Goal: Ask a question

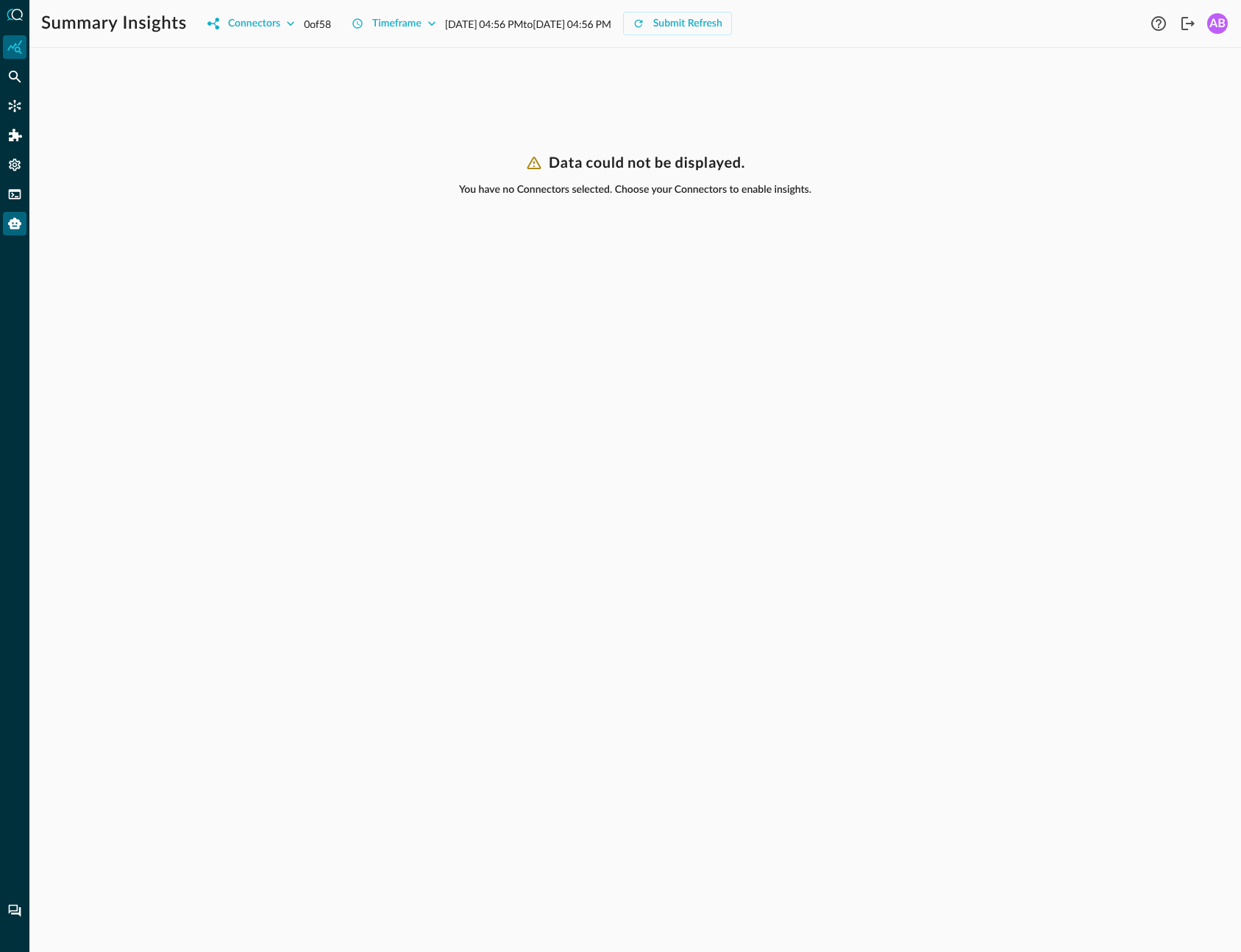
click at [21, 228] on icon "Query Agent" at bounding box center [15, 224] width 15 height 15
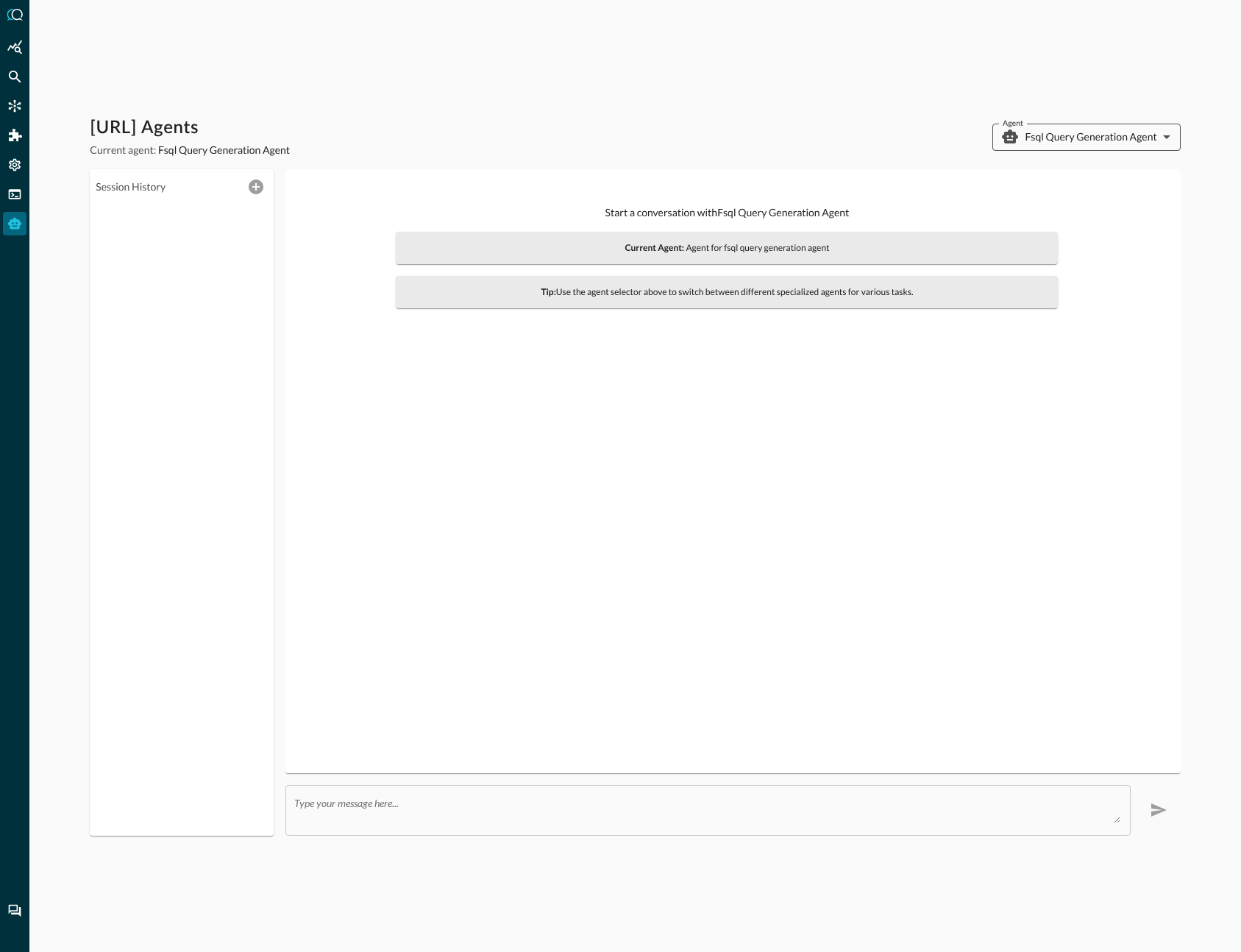
click at [1146, 134] on body "[URL] Agents Current agent: Fsql Query Generation Agent Agent Fsql Query Genera…" at bounding box center [620, 476] width 1241 height 952
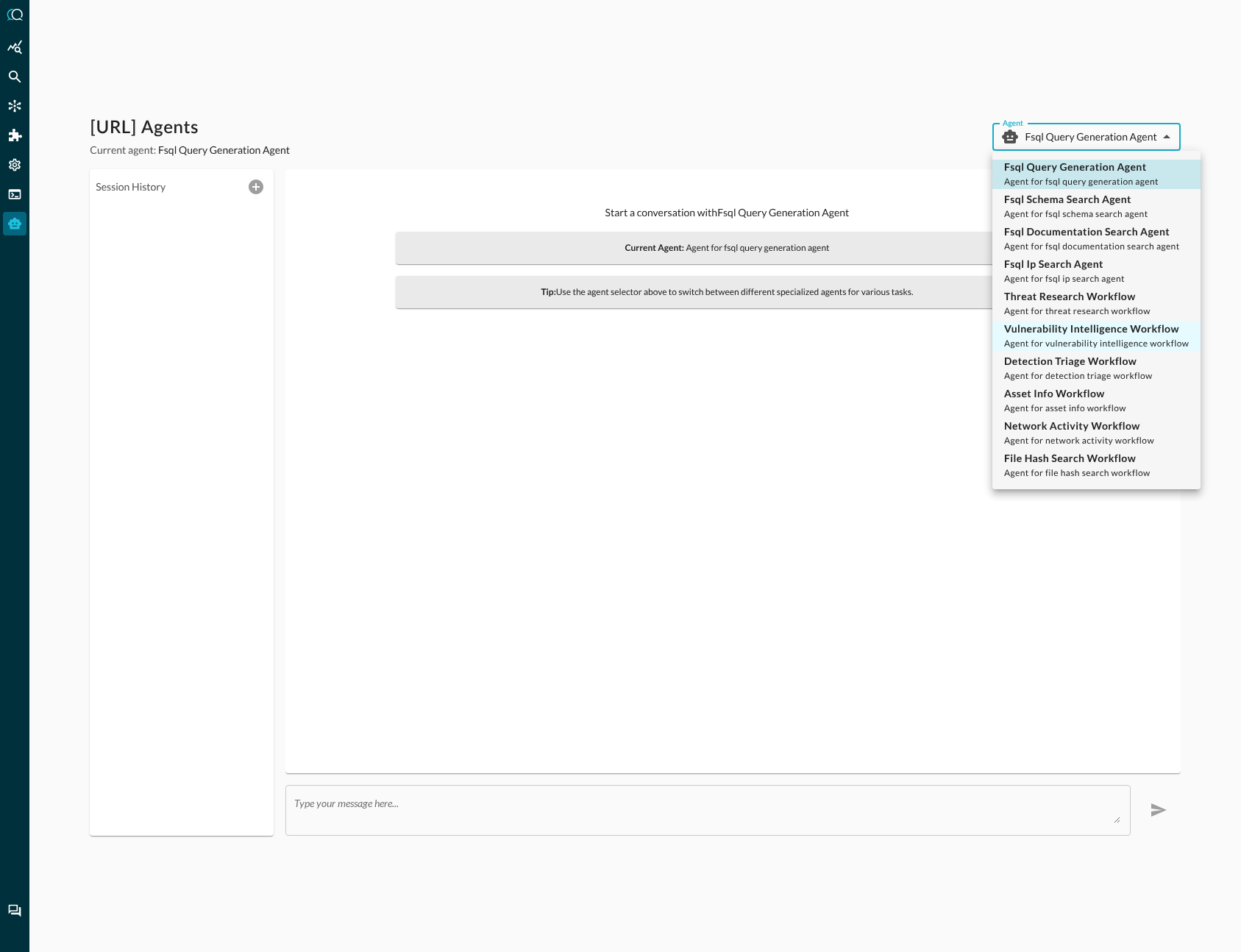
click at [1093, 340] on span "Agent for vulnerability intelligence workflow" at bounding box center [1096, 343] width 185 height 11
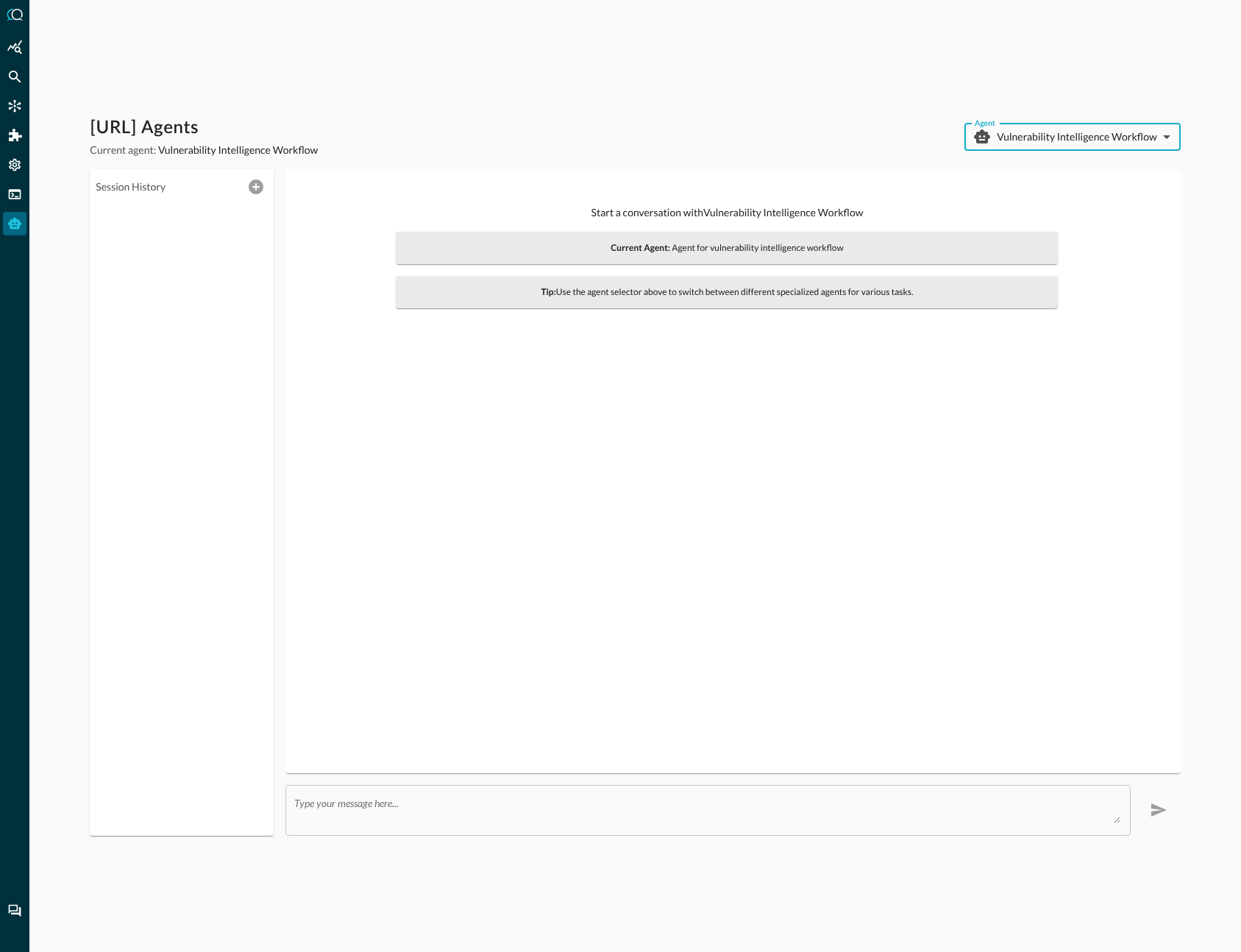
click at [1021, 137] on body "[URL] Agents Current agent: Vulnerability Intelligence Workflow Agent Vulnerabi…" at bounding box center [620, 476] width 1241 height 952
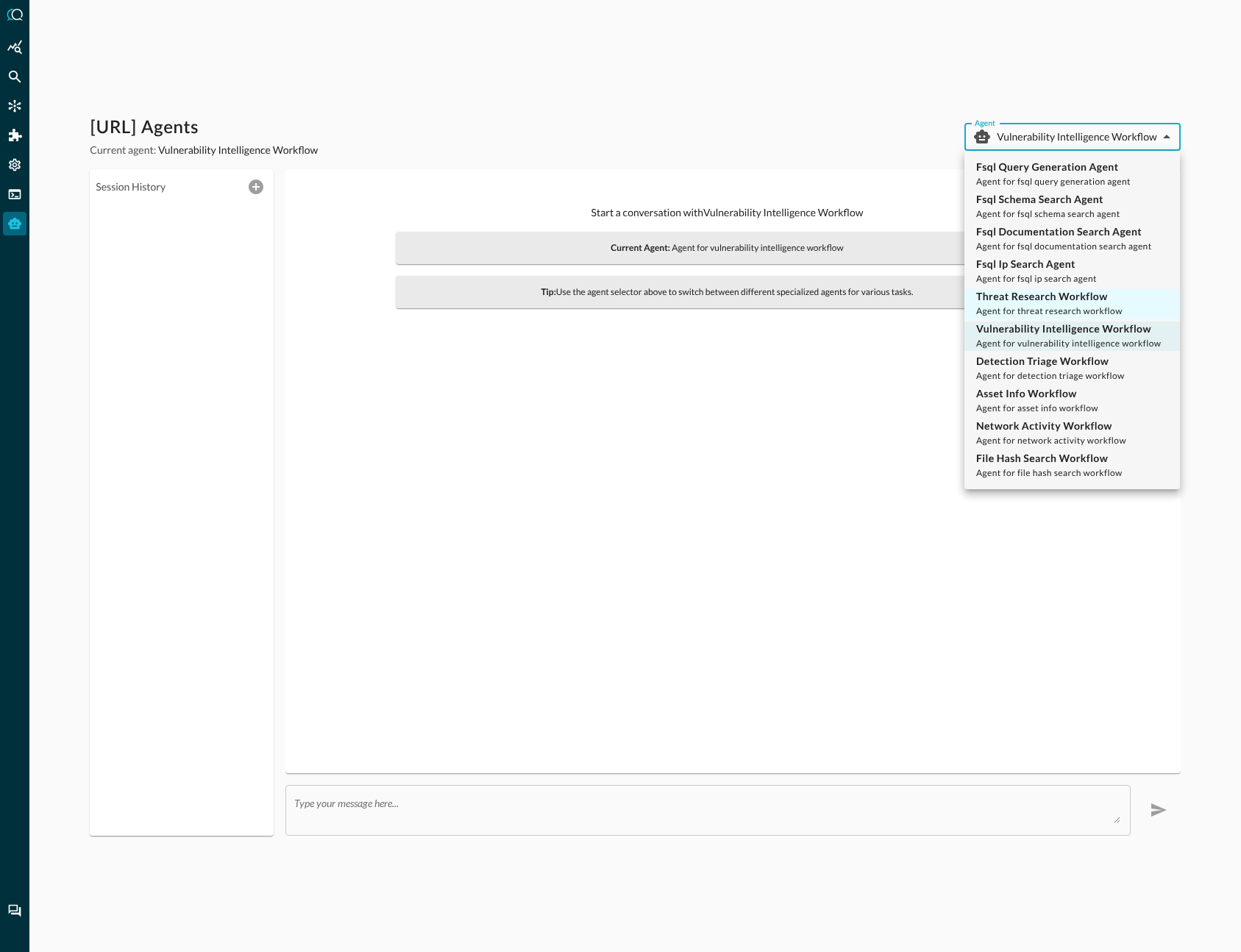
click at [1051, 306] on span "Agent for threat research workflow" at bounding box center [1050, 311] width 146 height 11
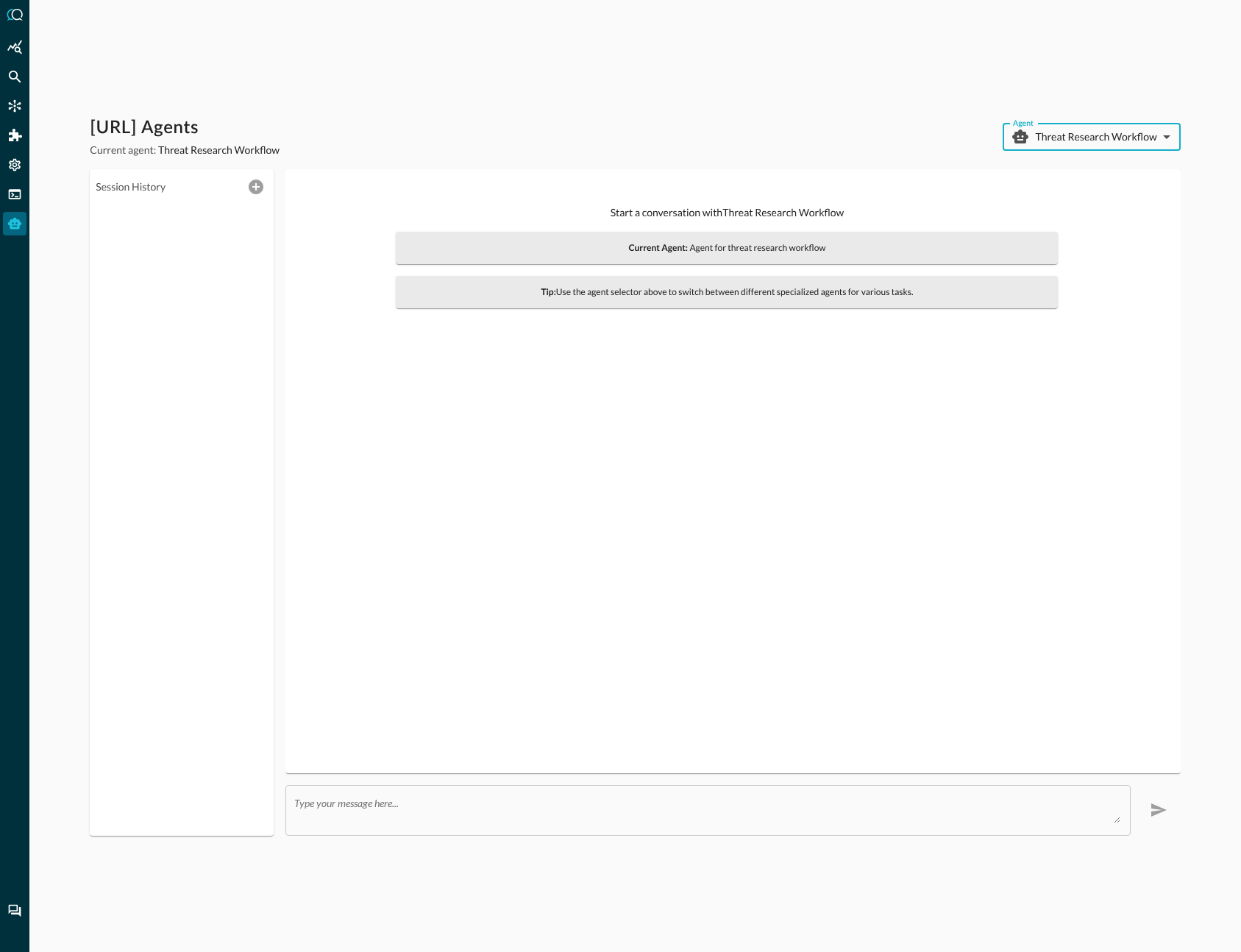
click at [1110, 127] on body "[URL] Agents Current agent: Threat Research Workflow Agent Threat Research Work…" at bounding box center [620, 476] width 1241 height 952
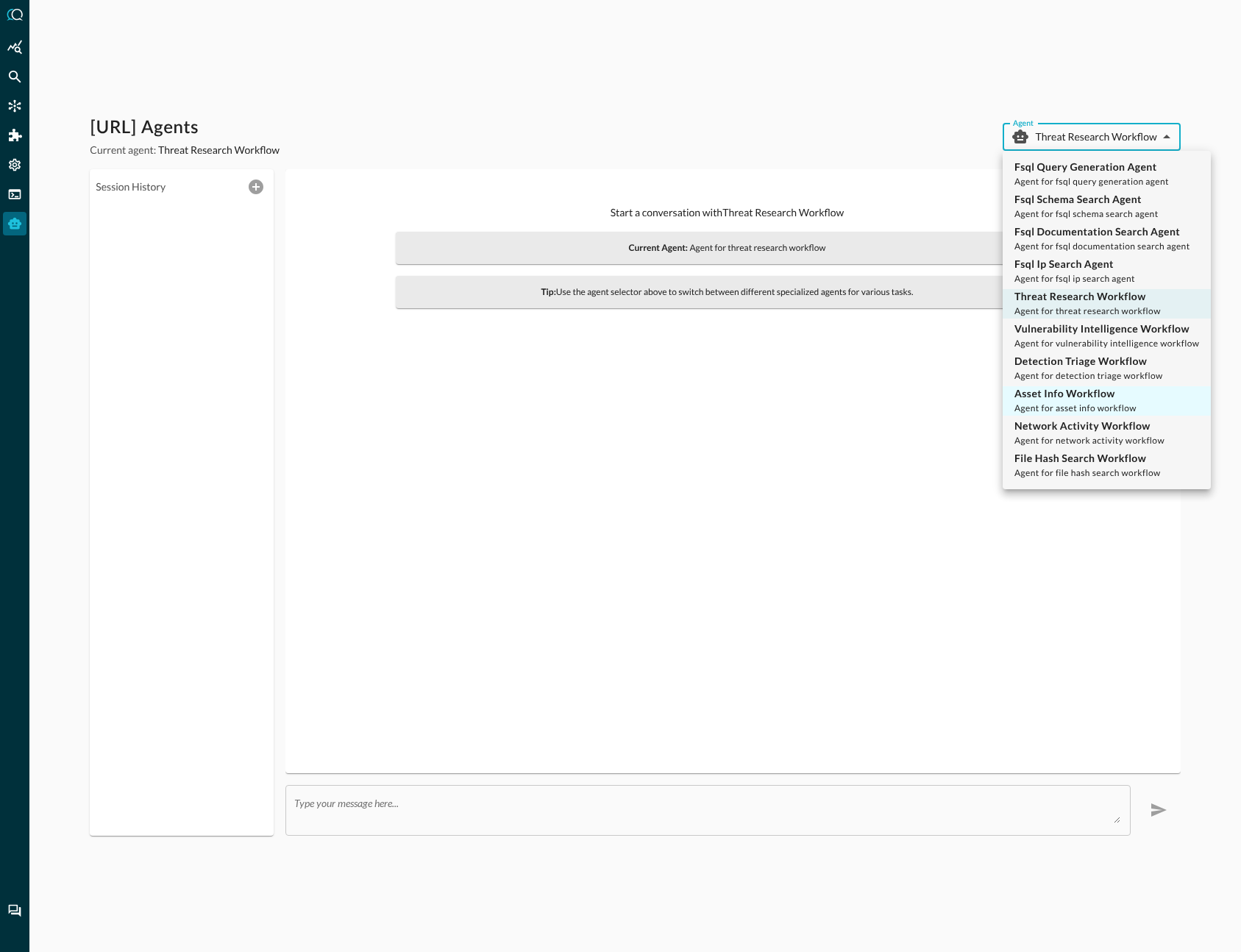
click at [1080, 408] on span "Agent for asset info workflow" at bounding box center [1076, 408] width 122 height 11
type input "asset_info_workflow"
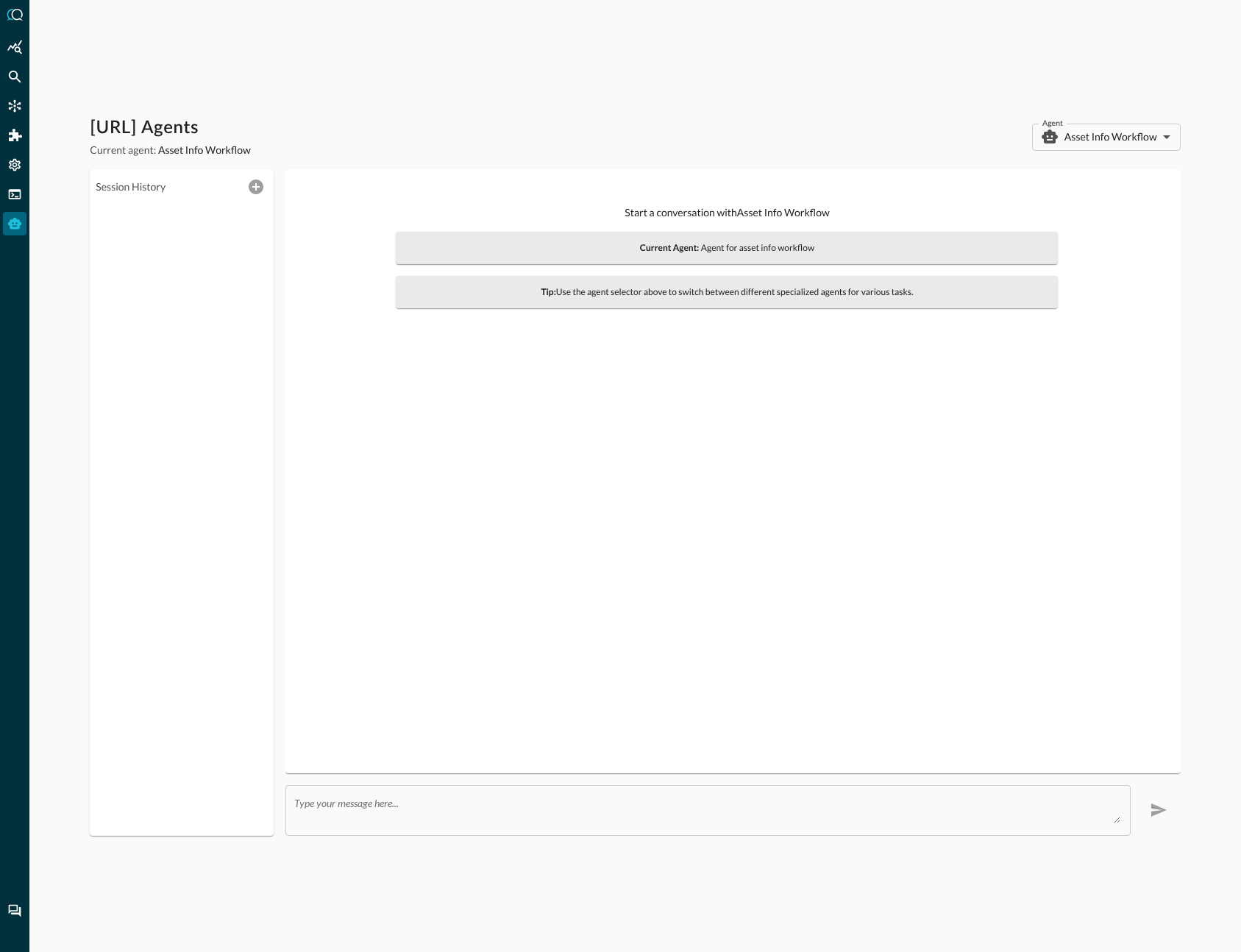
click at [688, 776] on div "Start a conversation with Asset Info Workflow Current Agent: Agent for asset in…" at bounding box center [732, 502] width 894 height 666
click at [637, 814] on textarea at bounding box center [707, 810] width 825 height 27
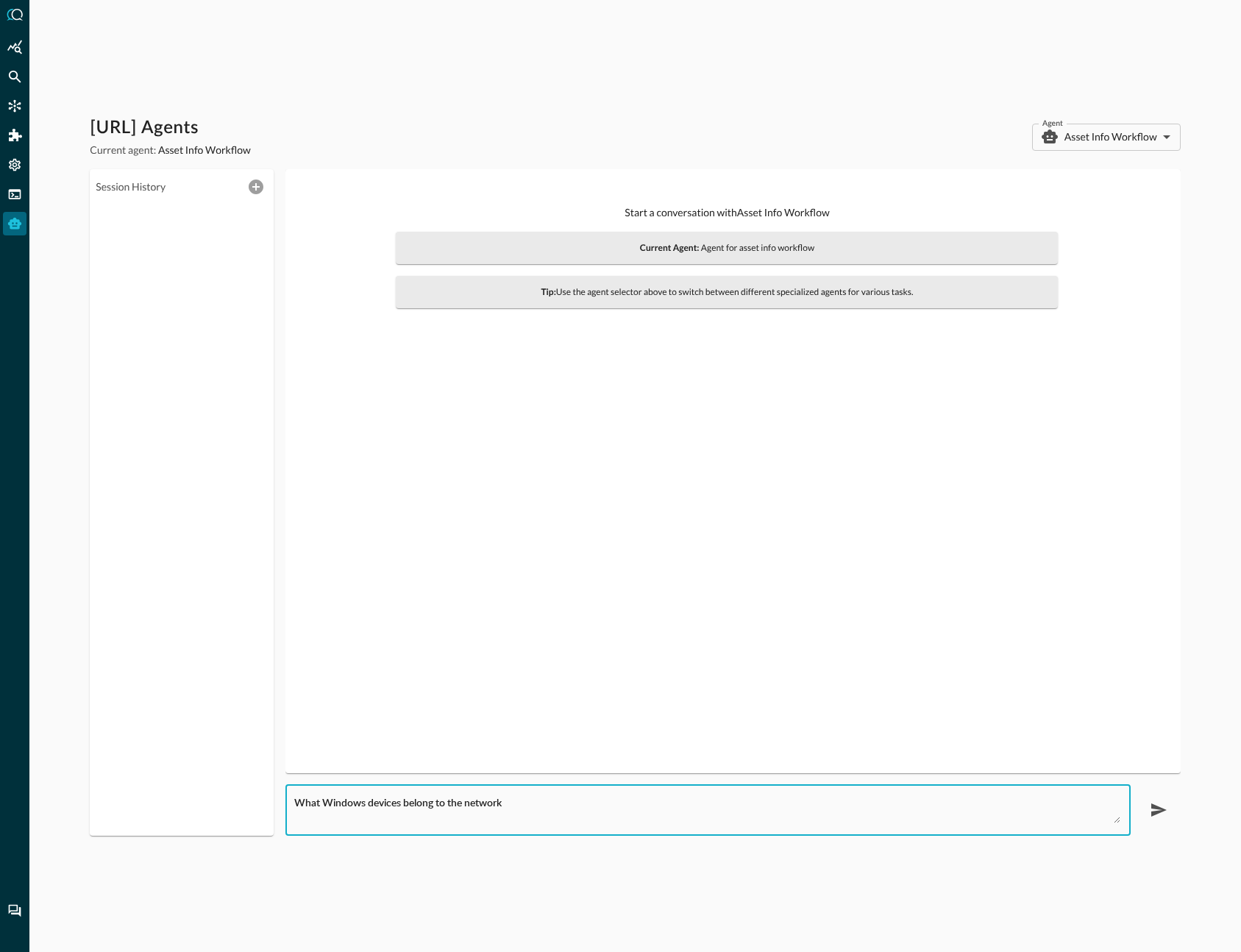
type textarea "What Windows devices belong to the network?"
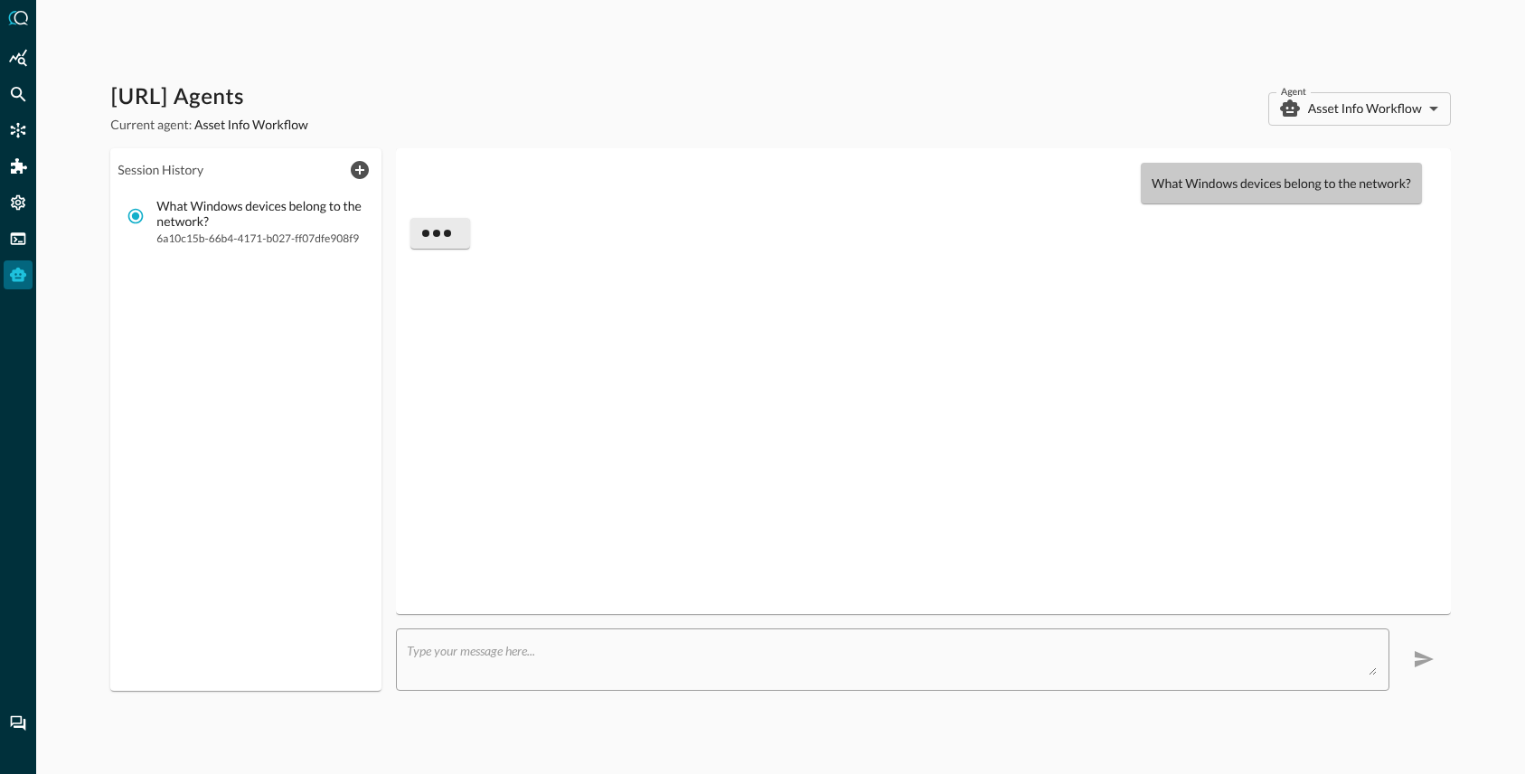
click at [1212, 530] on div "What Windows devices belong to the network?" at bounding box center [922, 381] width 1025 height 436
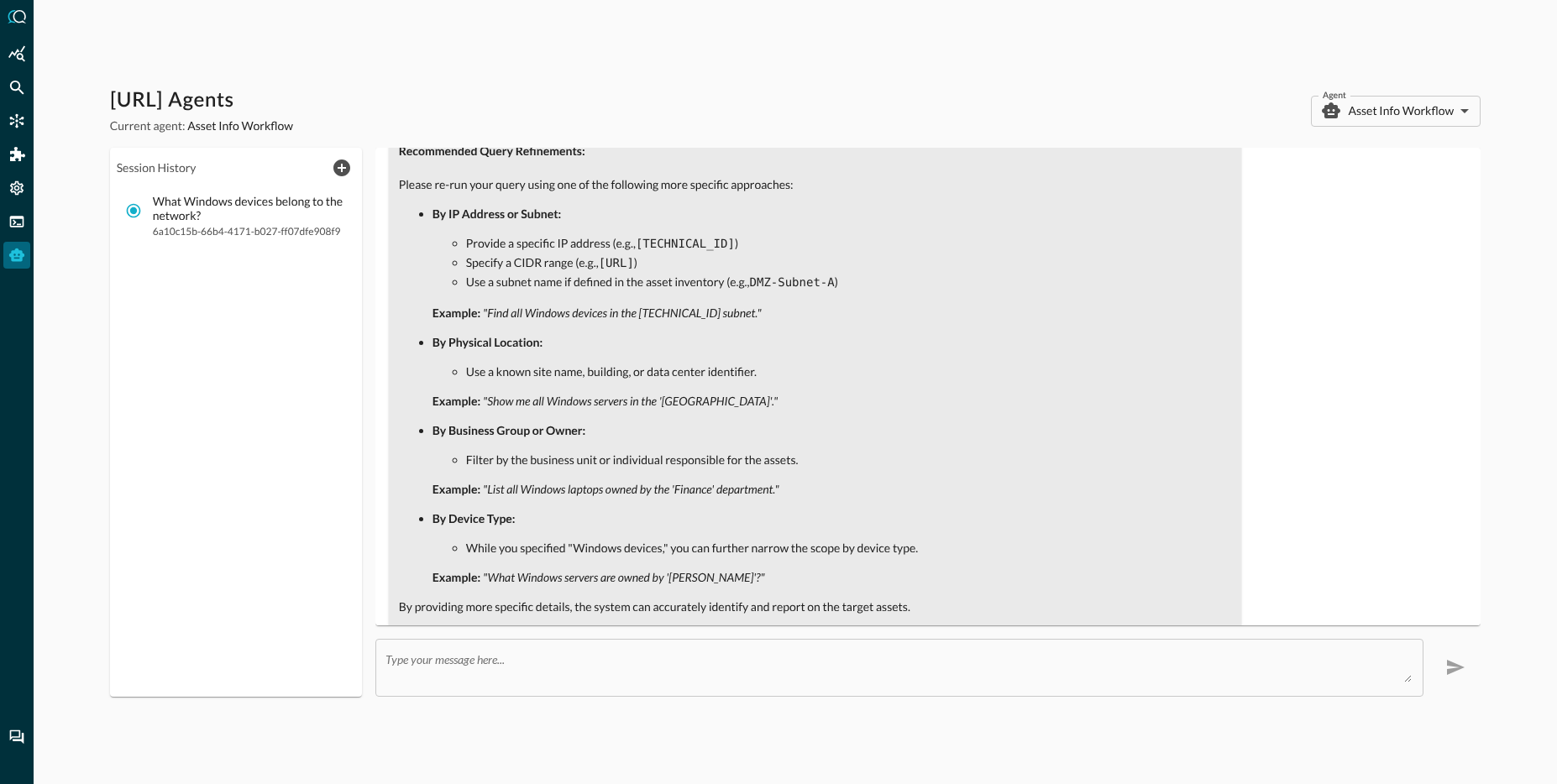
scroll to position [981, 0]
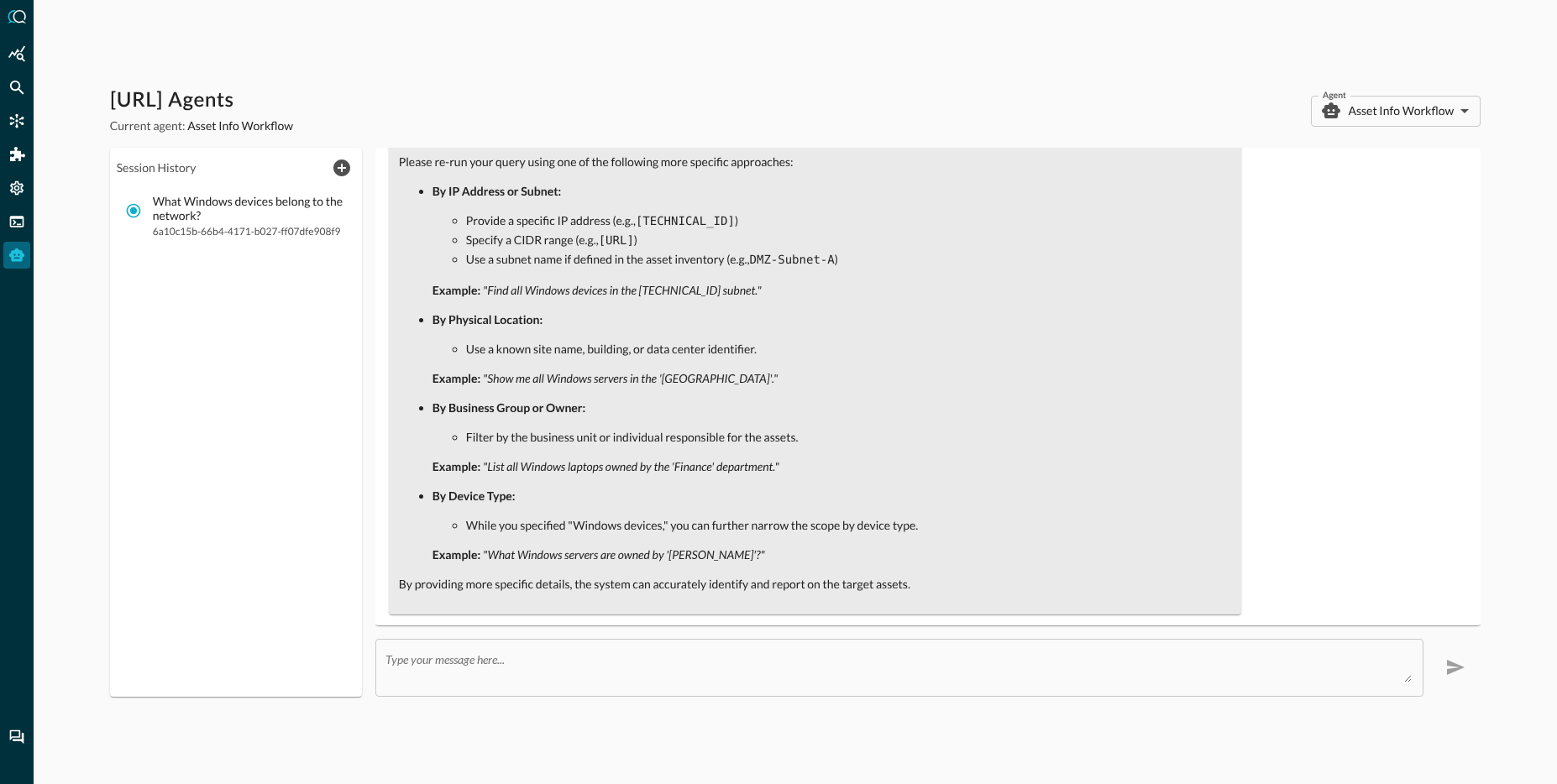
click at [704, 224] on code "[TECHNICAL_ID]" at bounding box center [685, 221] width 99 height 13
drag, startPoint x: 706, startPoint y: 219, endPoint x: 643, endPoint y: 219, distance: 63.0
click at [643, 219] on code "[TECHNICAL_ID]" at bounding box center [685, 221] width 99 height 13
